Goal: Contribute content

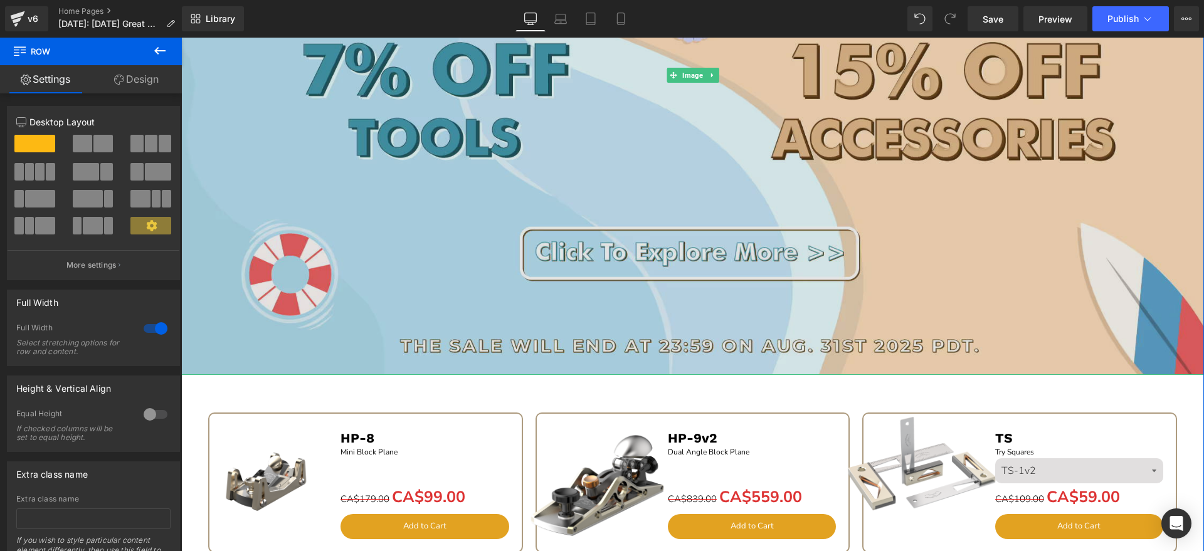
scroll to position [705, 0]
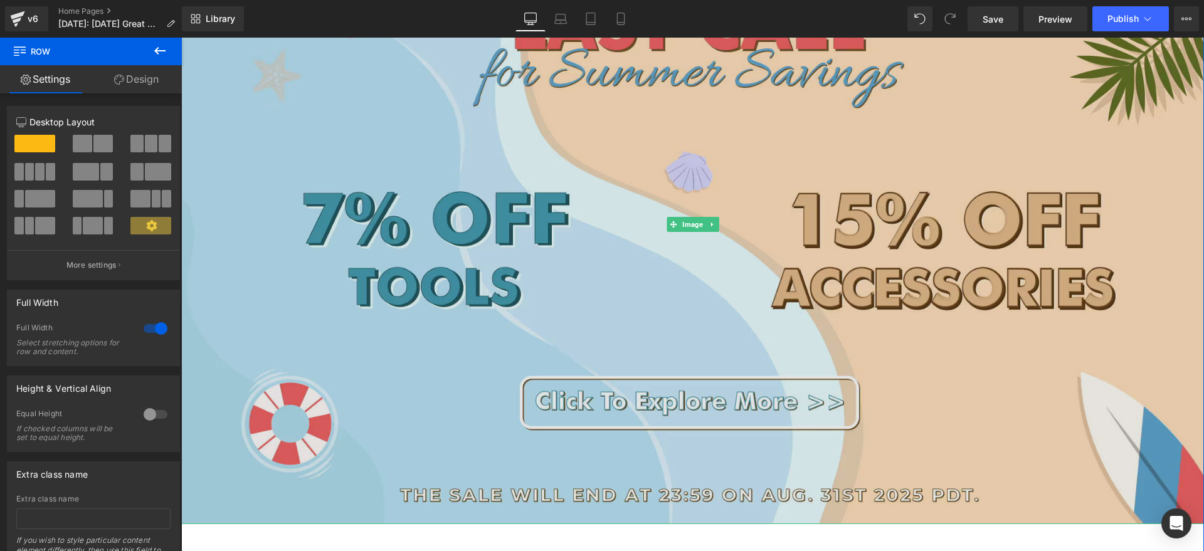
click at [540, 263] on img at bounding box center [692, 224] width 1022 height 598
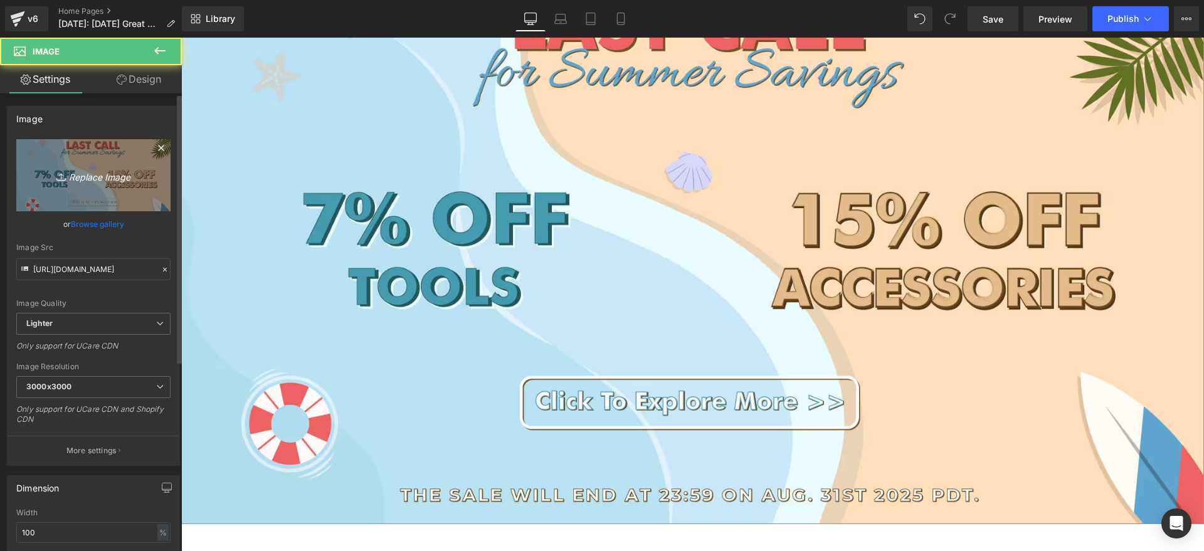
click at [120, 177] on icon "Replace Image" at bounding box center [93, 175] width 100 height 16
type input "C:\fakepath\CAbanner bc.jpg"
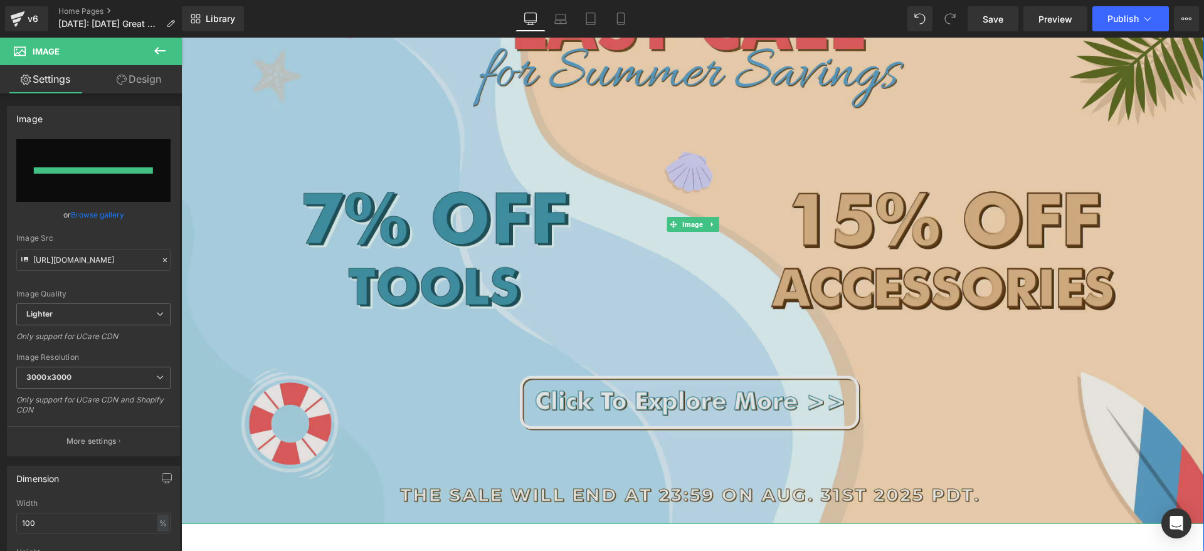
type input "[URL][DOMAIN_NAME]"
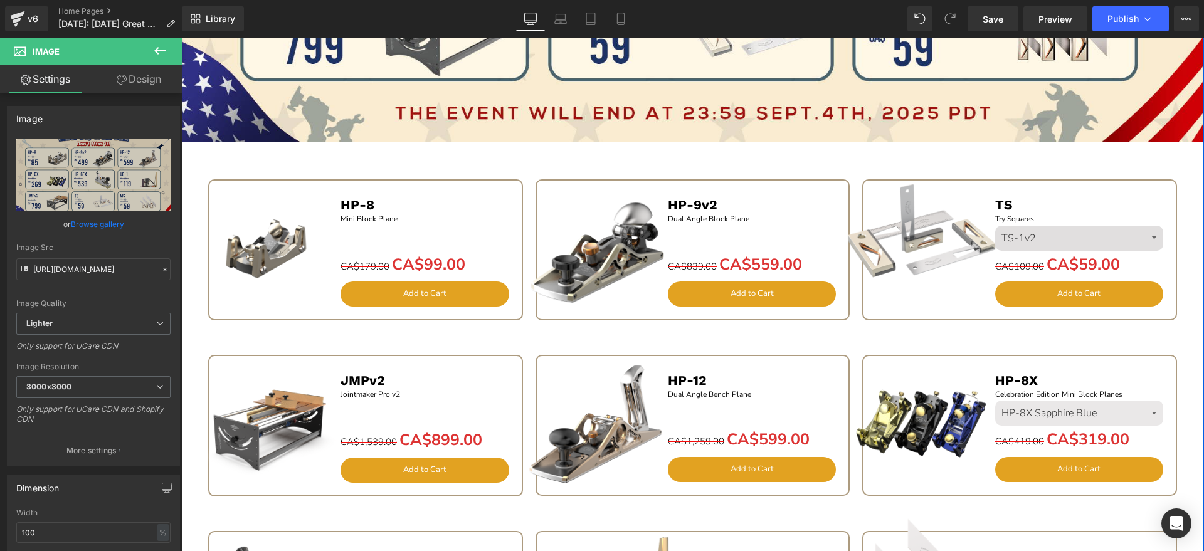
scroll to position [1097, 0]
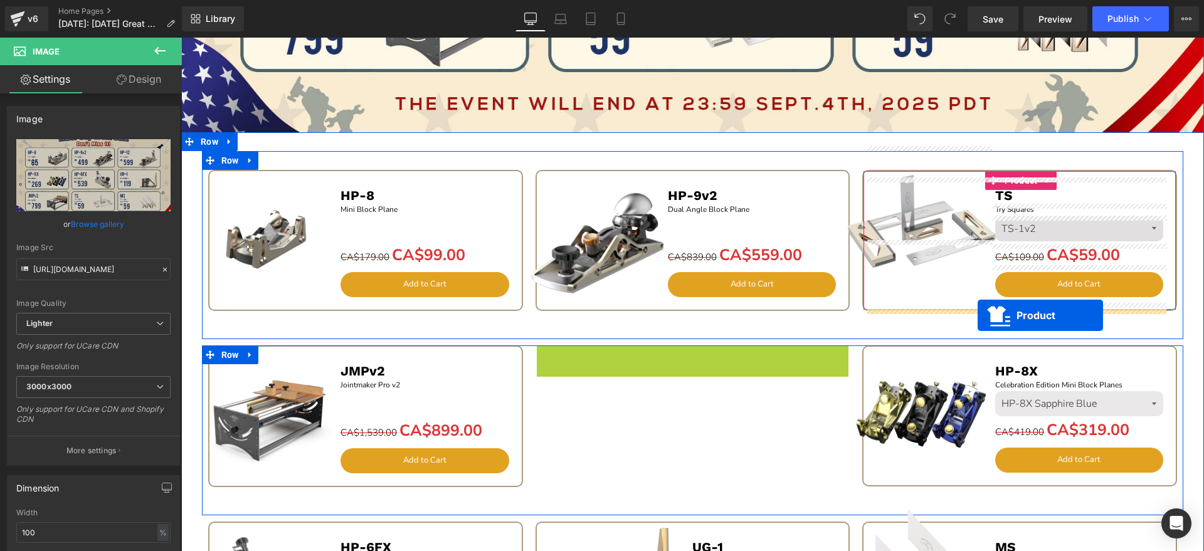
drag, startPoint x: 664, startPoint y: 352, endPoint x: 977, endPoint y: 315, distance: 315.6
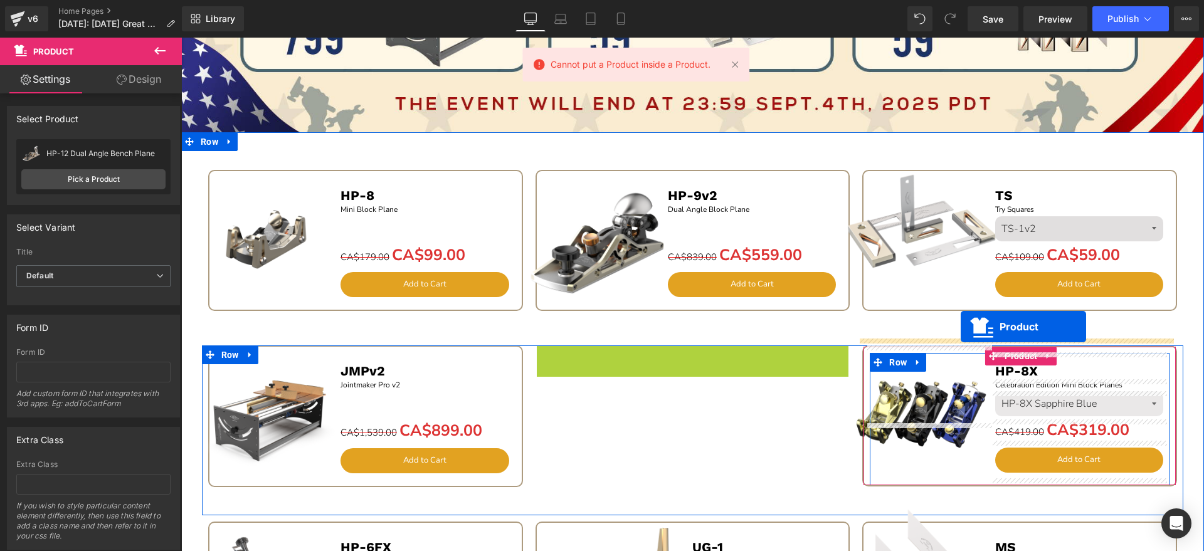
drag, startPoint x: 661, startPoint y: 357, endPoint x: 960, endPoint y: 327, distance: 301.2
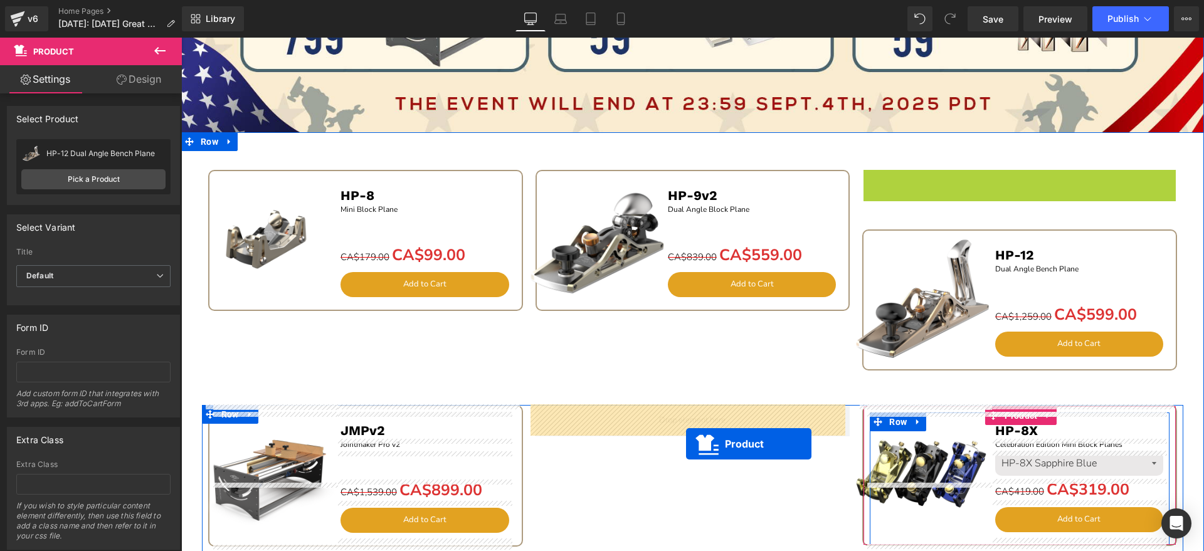
drag, startPoint x: 988, startPoint y: 182, endPoint x: 686, endPoint y: 444, distance: 400.0
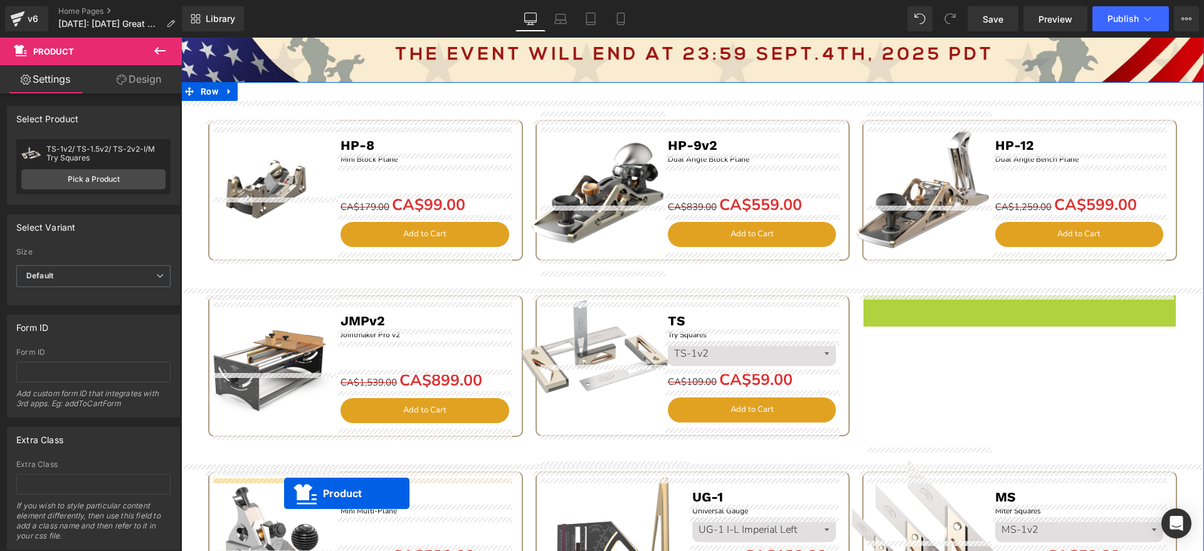
scroll to position [1172, 0]
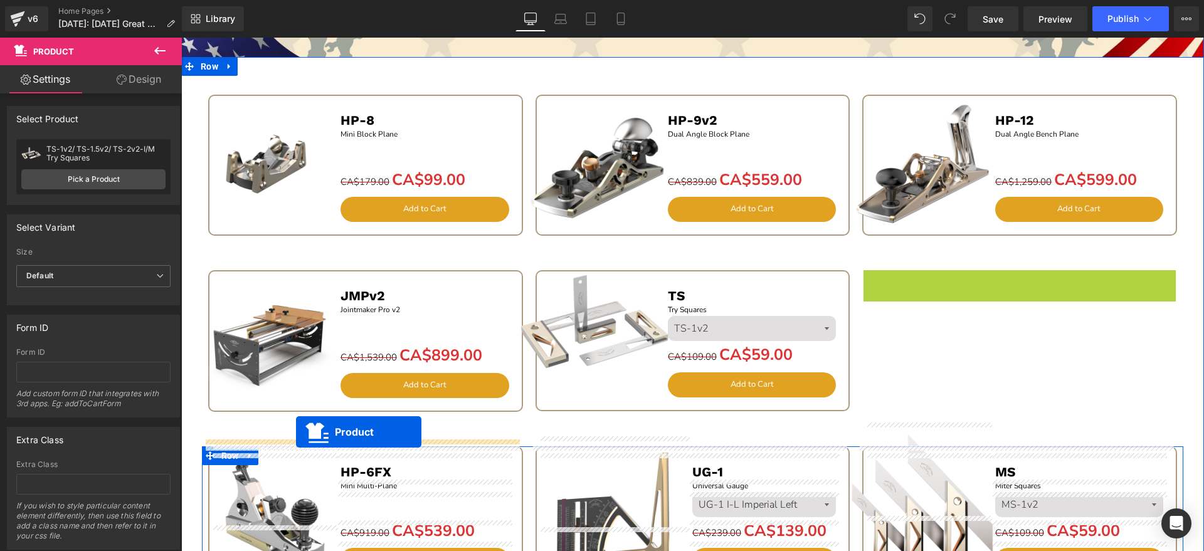
drag, startPoint x: 993, startPoint y: 352, endPoint x: 296, endPoint y: 432, distance: 701.7
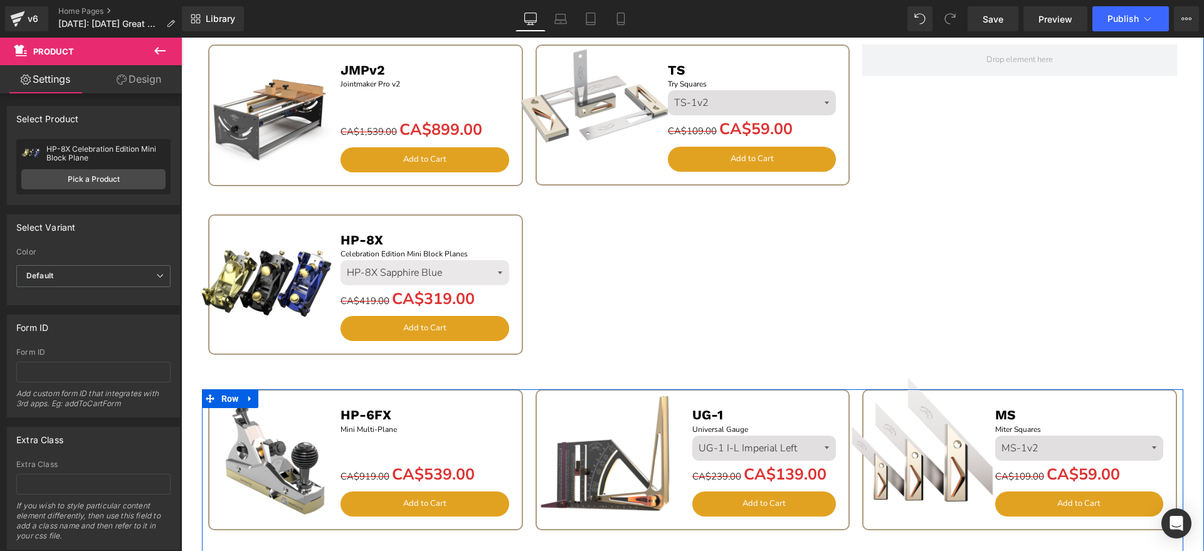
scroll to position [1407, 0]
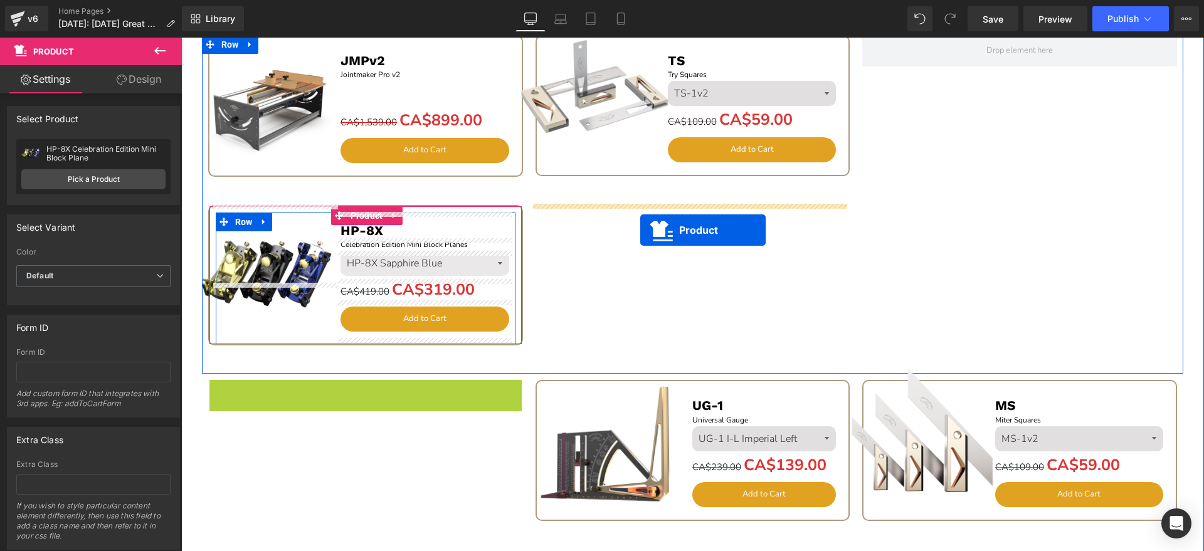
drag, startPoint x: 333, startPoint y: 392, endPoint x: 640, endPoint y: 229, distance: 347.7
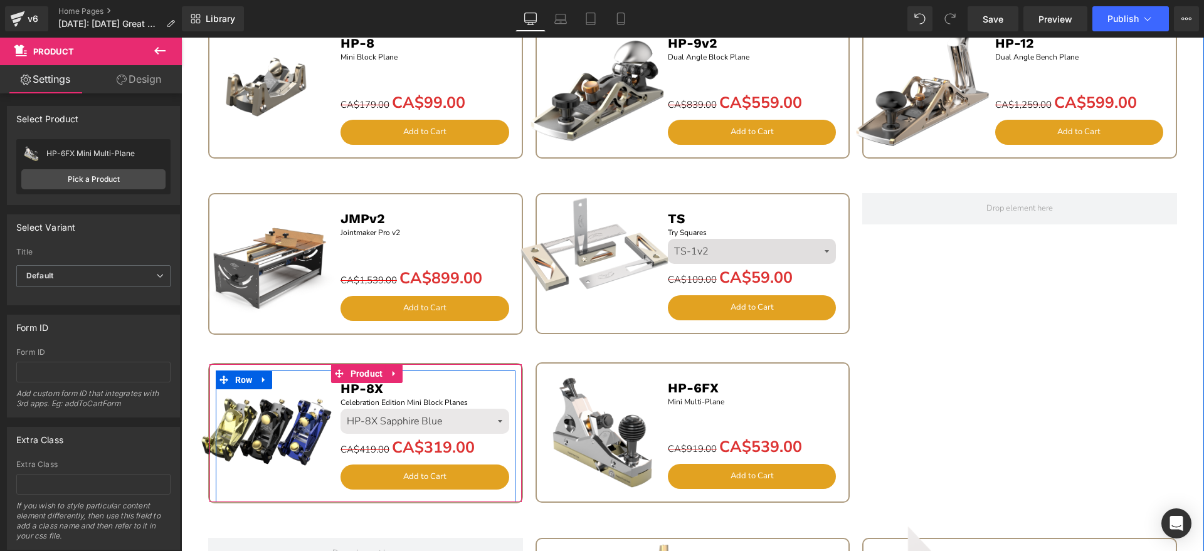
scroll to position [1486, 0]
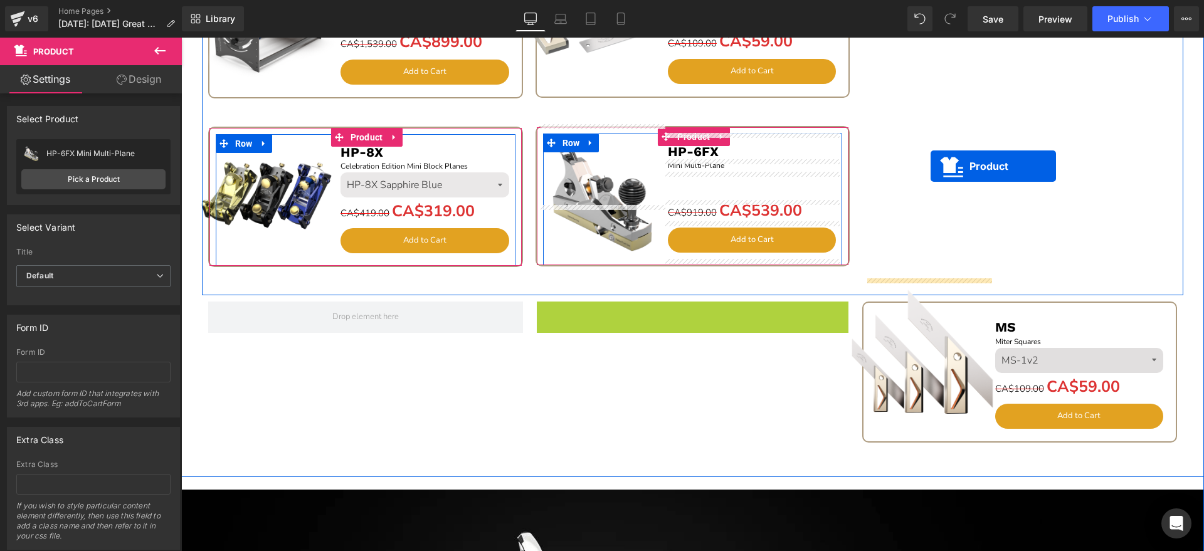
drag, startPoint x: 658, startPoint y: 311, endPoint x: 932, endPoint y: 172, distance: 306.4
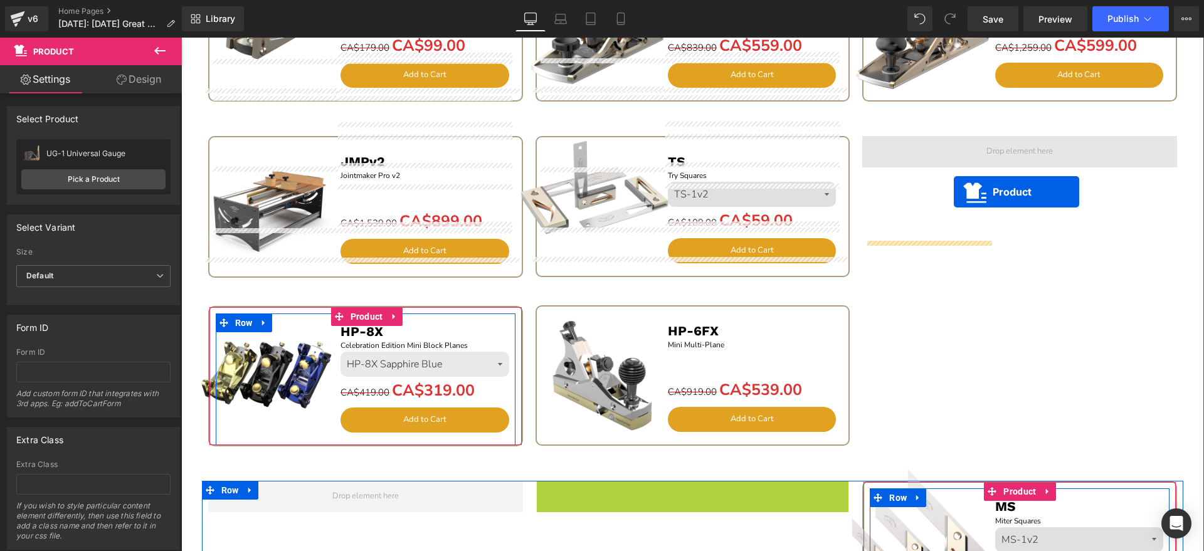
scroll to position [1251, 0]
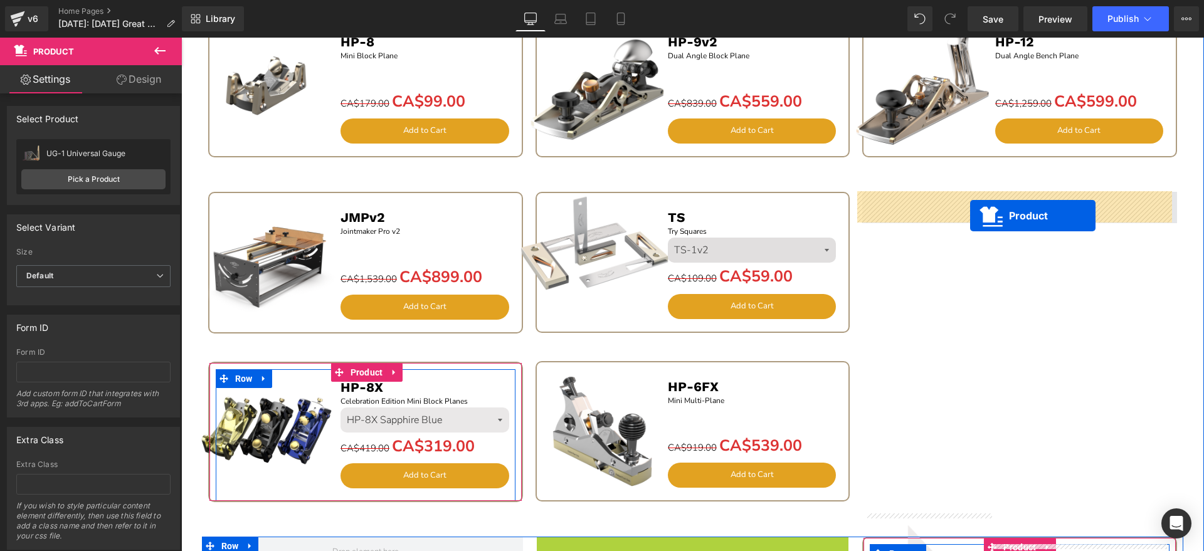
drag, startPoint x: 660, startPoint y: 234, endPoint x: 970, endPoint y: 216, distance: 310.8
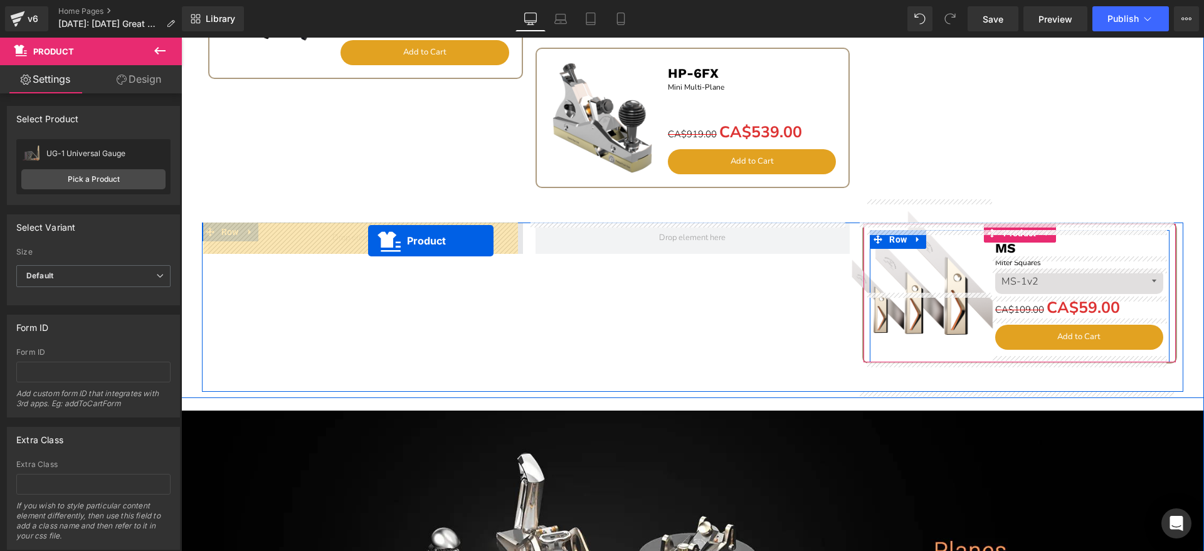
drag, startPoint x: 336, startPoint y: 199, endPoint x: 368, endPoint y: 241, distance: 52.3
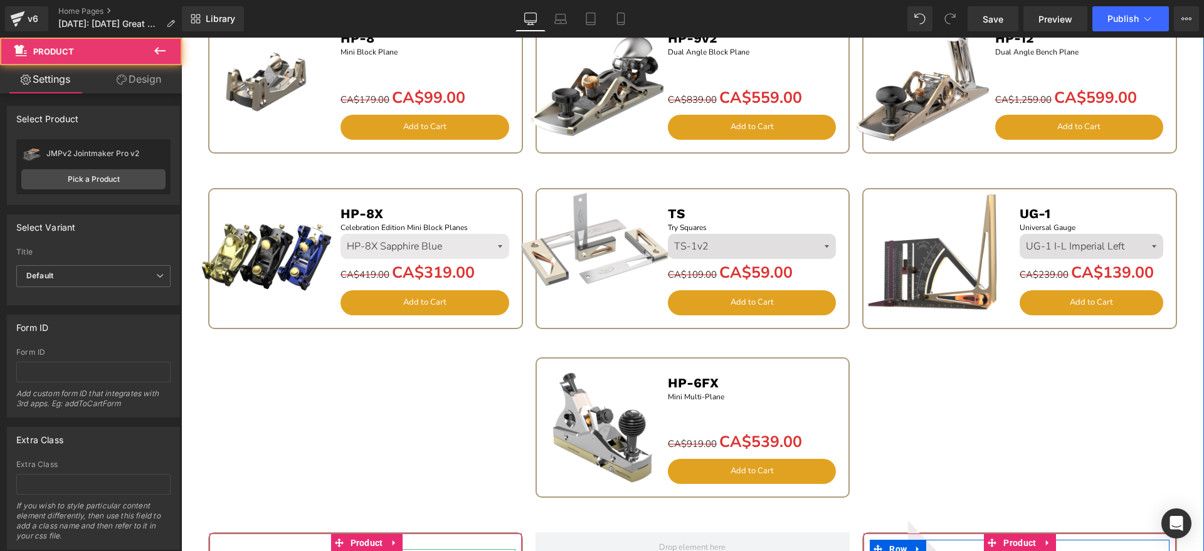
scroll to position [1191, 0]
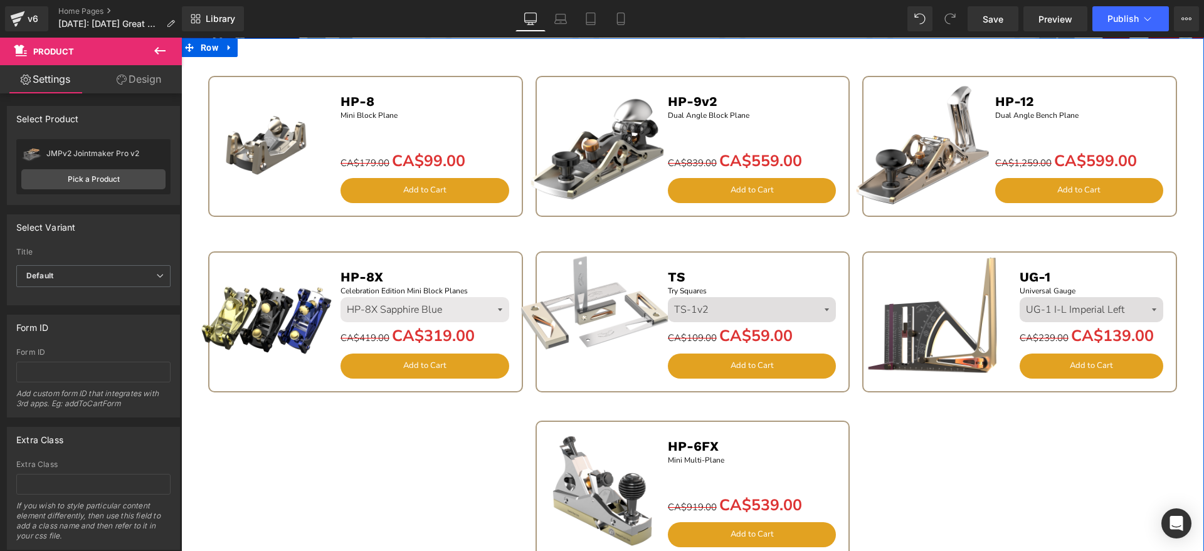
click at [668, 260] on icon at bounding box center [671, 261] width 7 height 7
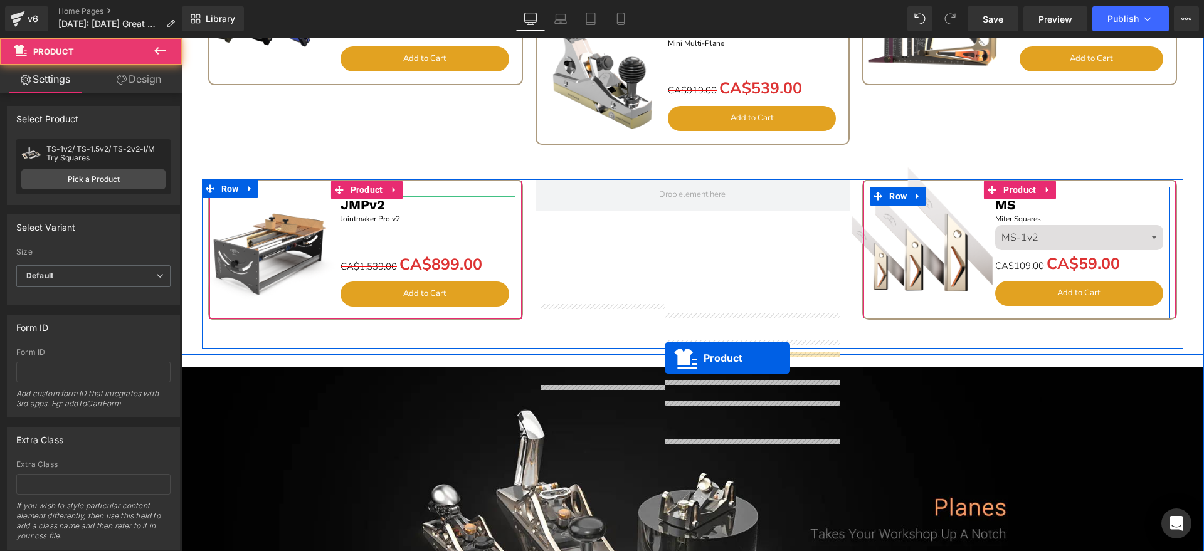
scroll to position [1505, 0]
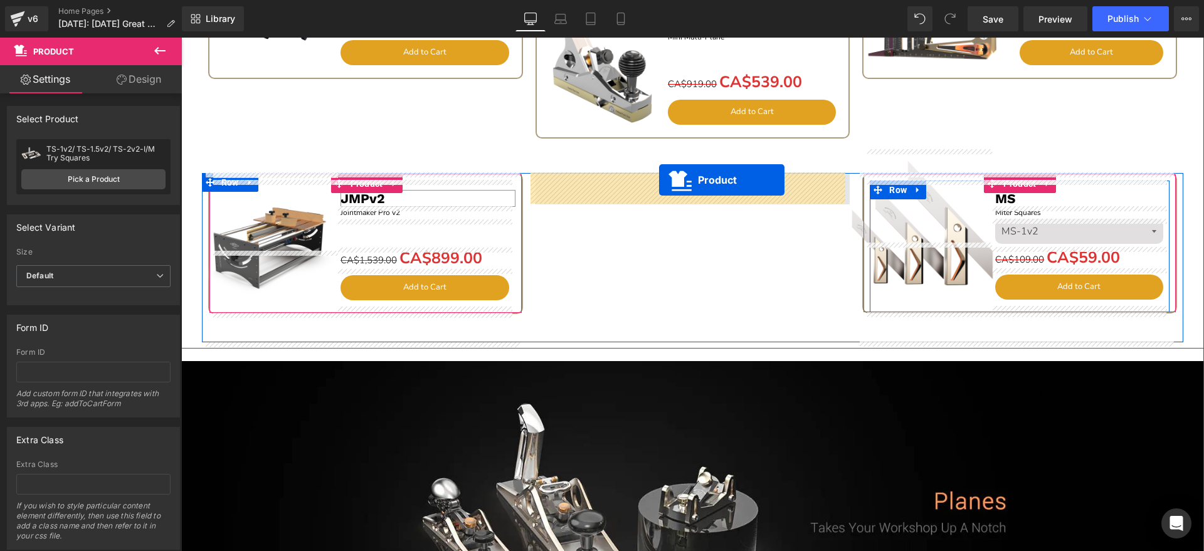
drag, startPoint x: 664, startPoint y: 260, endPoint x: 659, endPoint y: 180, distance: 80.4
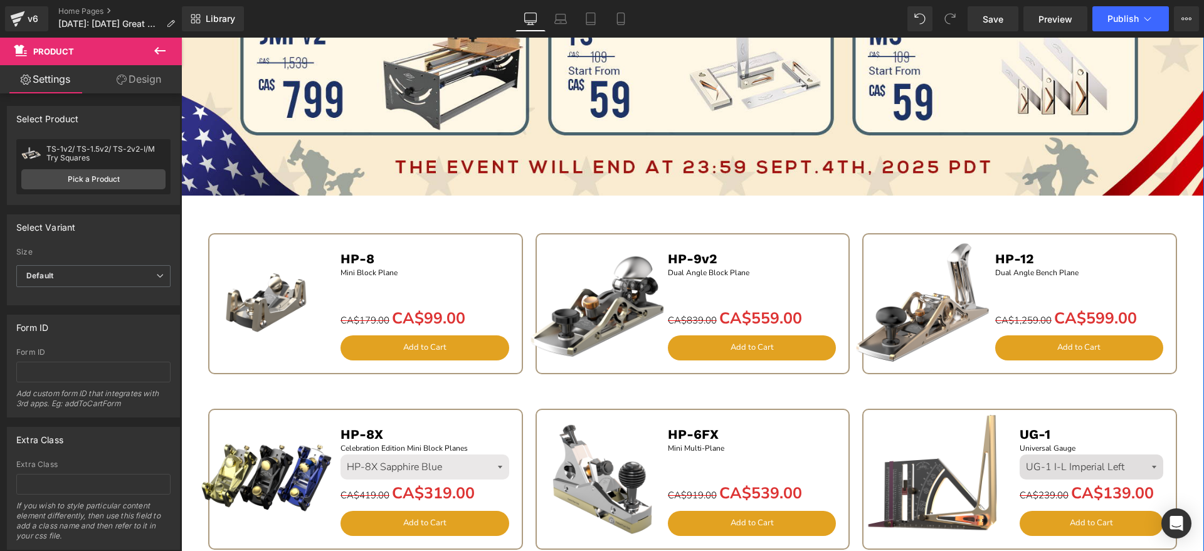
scroll to position [878, 0]
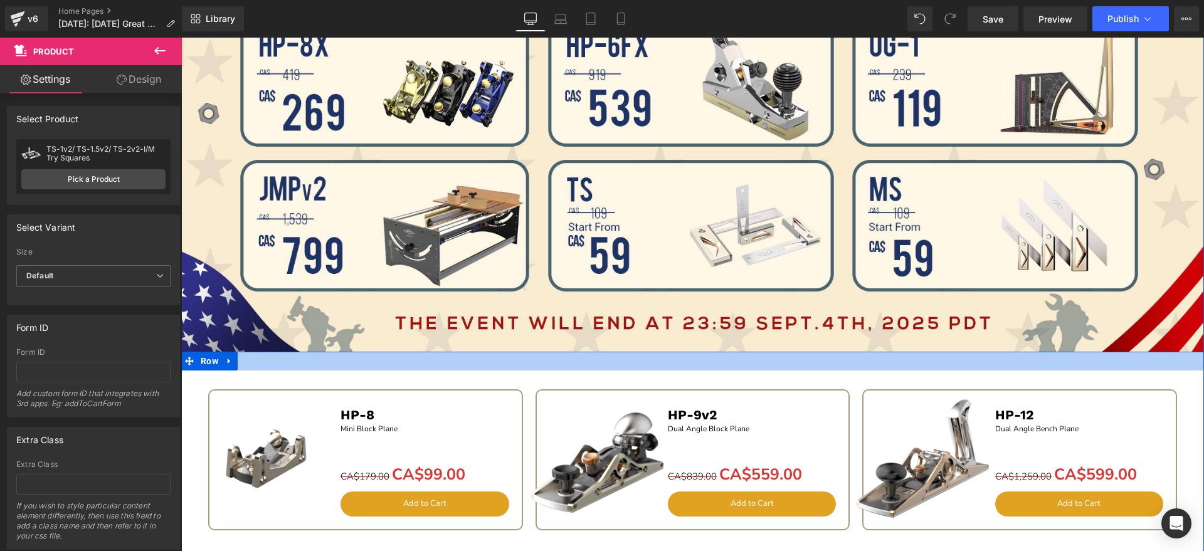
click at [253, 357] on div at bounding box center [692, 361] width 1022 height 19
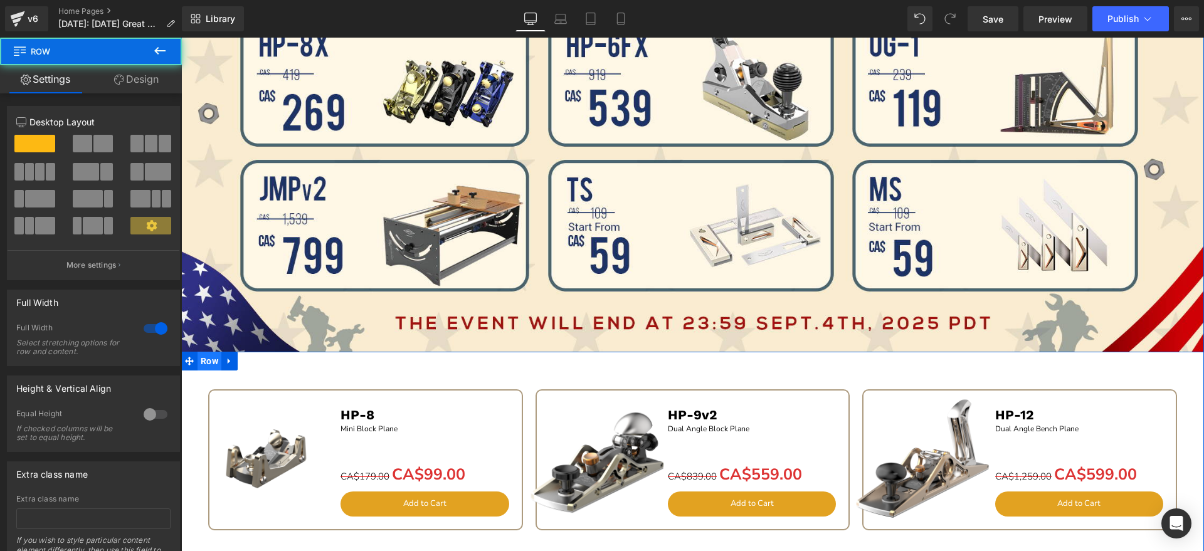
click at [210, 362] on span "Row" at bounding box center [209, 361] width 24 height 19
click at [209, 364] on span "Row" at bounding box center [209, 361] width 24 height 19
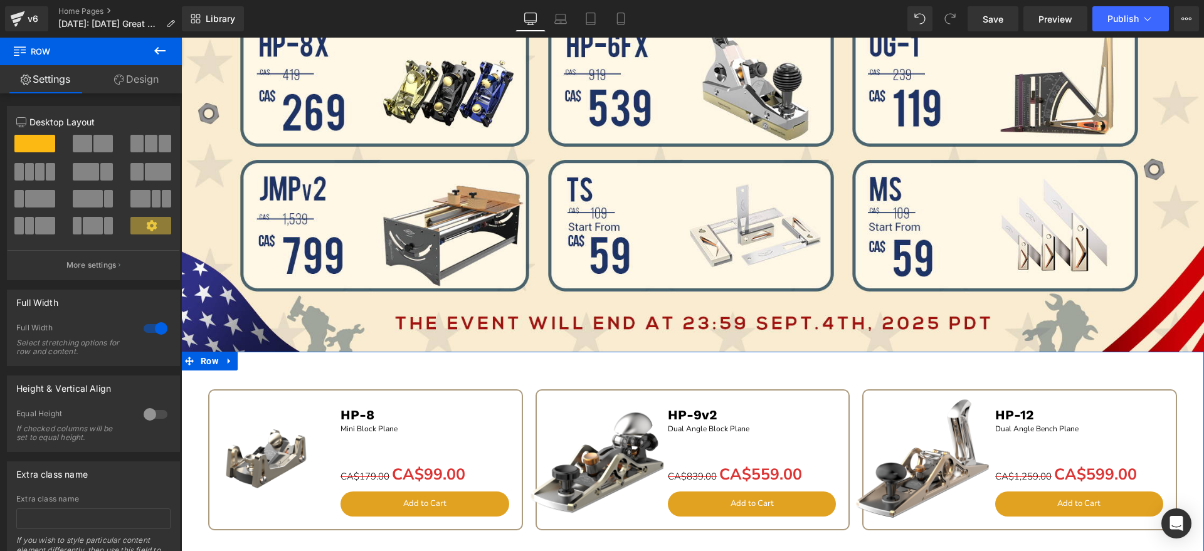
click at [144, 89] on link "Design" at bounding box center [136, 79] width 91 height 28
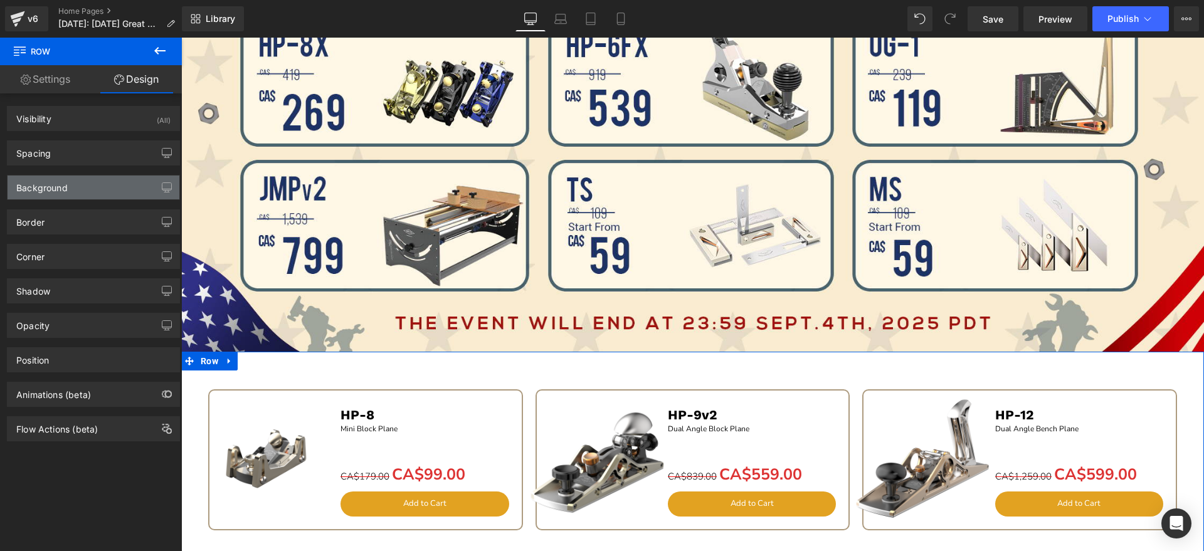
click at [90, 189] on div "Background" at bounding box center [94, 188] width 172 height 24
type input "transparent"
type input "0"
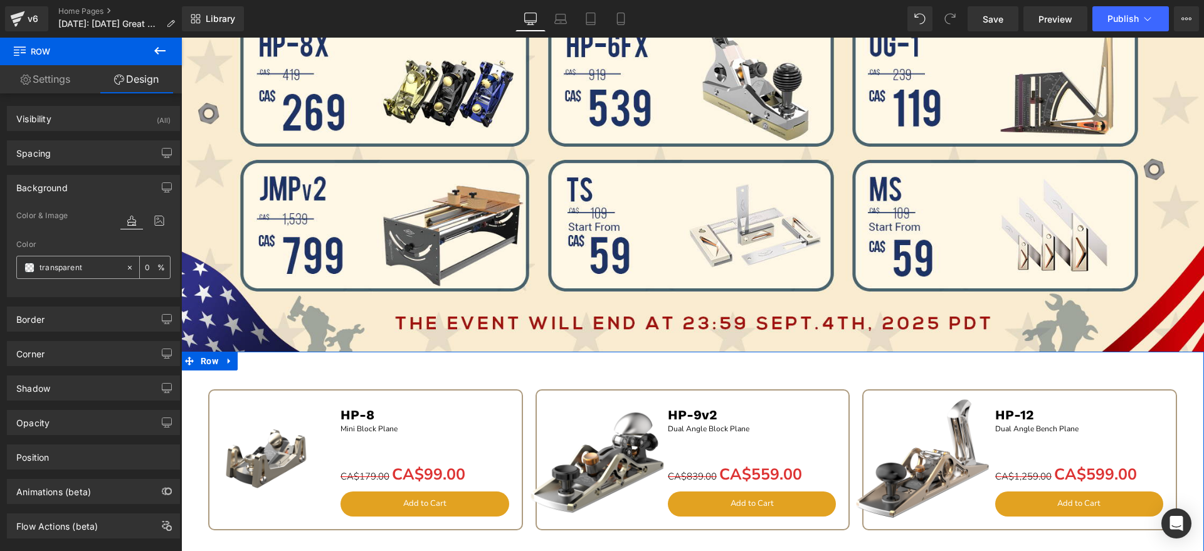
click at [95, 261] on input "transparent" at bounding box center [79, 268] width 80 height 14
paste input "#FAEDD1"
type input "#FAEDD1"
type input "100"
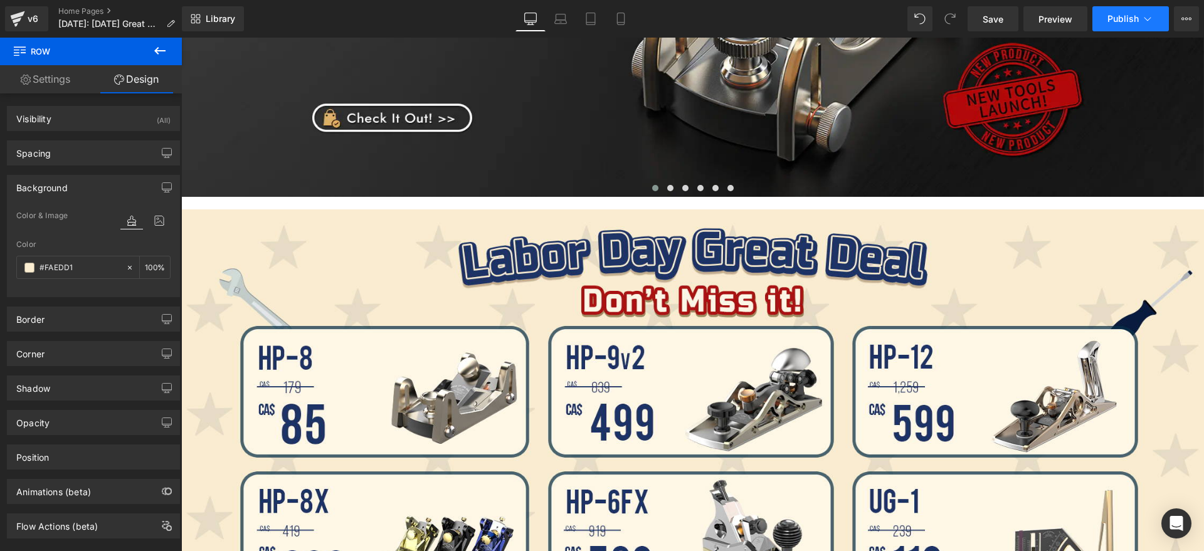
scroll to position [407, 0]
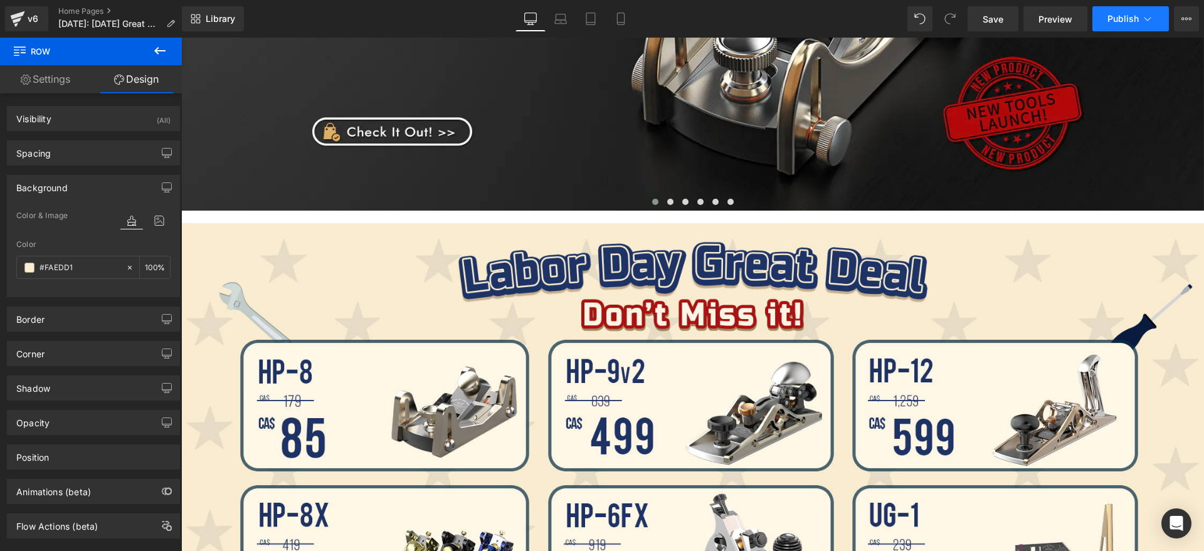
type input "#faedd1"
click at [1125, 23] on span "Publish" at bounding box center [1122, 19] width 31 height 10
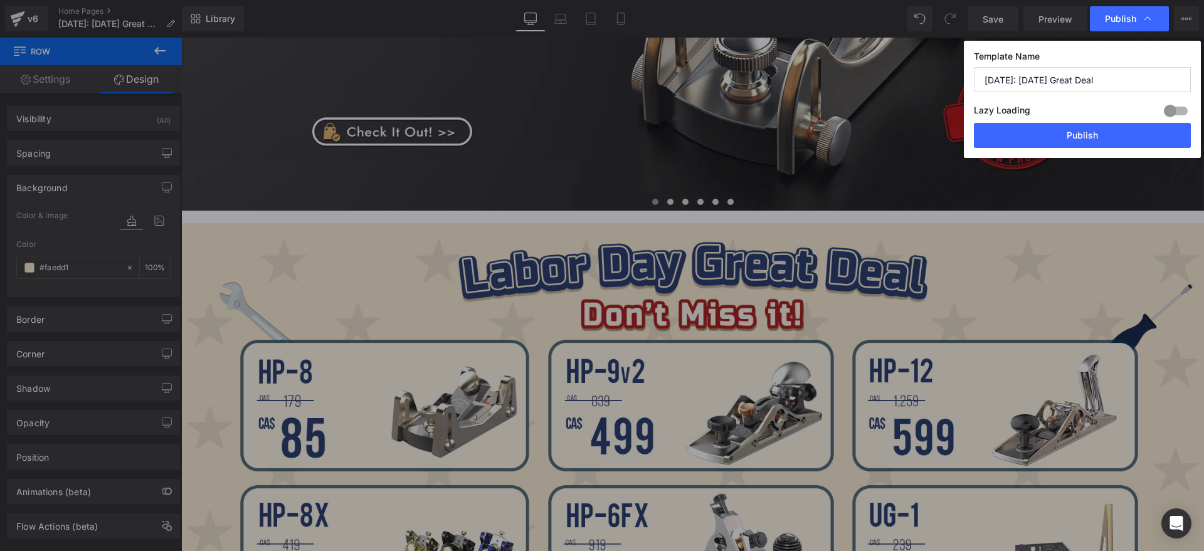
click at [1104, 122] on div "Lazy Loading Build Upgrade plan to unlock" at bounding box center [1082, 112] width 217 height 21
click at [1083, 127] on button "Publish" at bounding box center [1082, 135] width 217 height 25
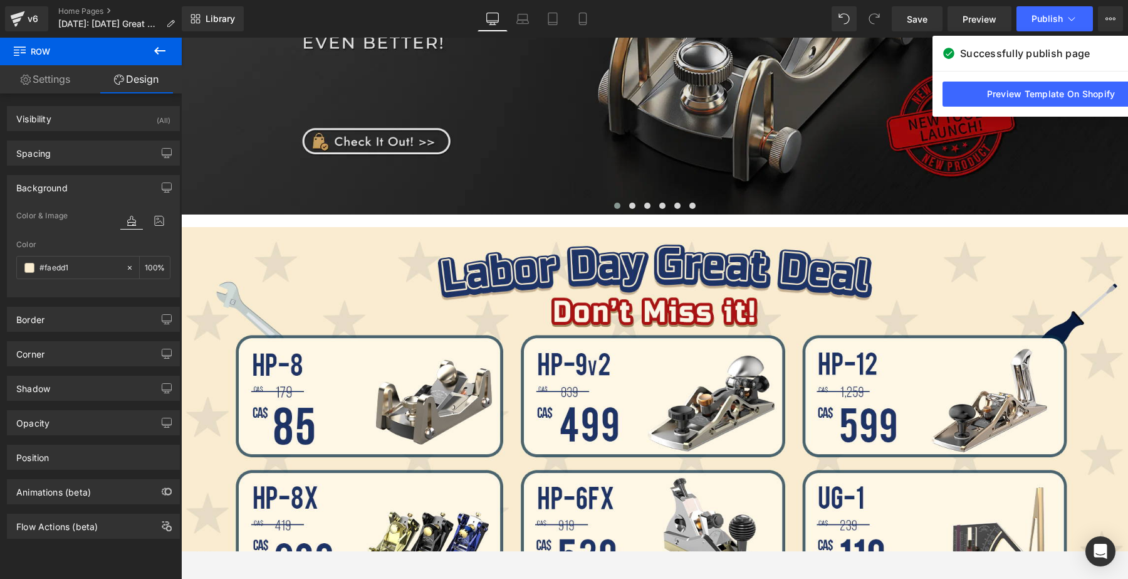
scroll to position [627, 0]
